Goal: Navigation & Orientation: Go to known website

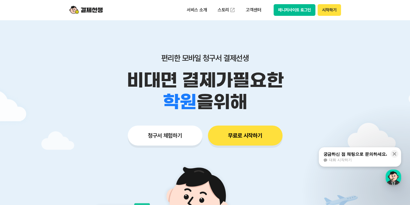
click at [295, 8] on button "매니저사이트 로그인" at bounding box center [295, 10] width 42 height 12
click at [285, 13] on button "매니저사이트 로그인" at bounding box center [295, 10] width 42 height 12
click at [288, 8] on button "매니저사이트 로그인" at bounding box center [295, 10] width 42 height 12
